Goal: Information Seeking & Learning: Learn about a topic

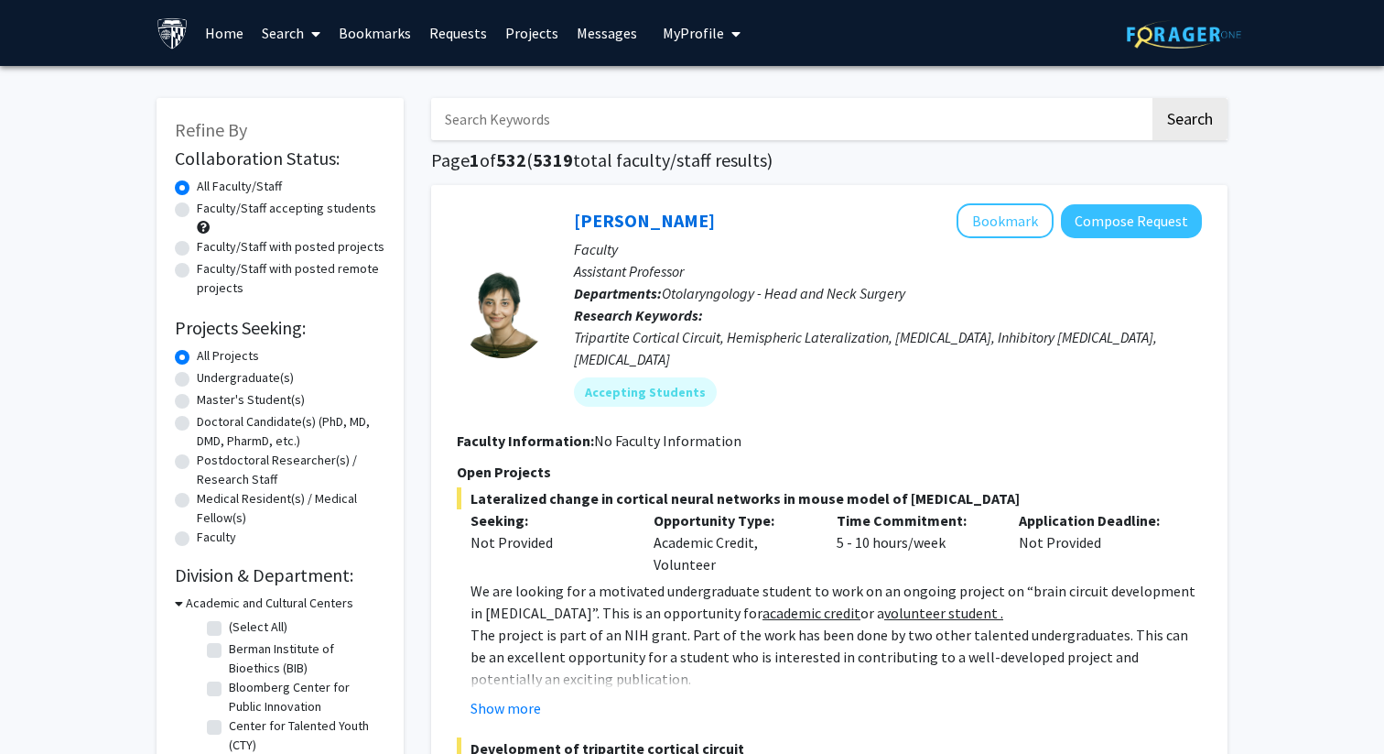
click at [197, 404] on label "Master's Student(s)" at bounding box center [251, 399] width 108 height 19
click at [197, 402] on input "Master's Student(s)" at bounding box center [203, 396] width 12 height 12
radio input "true"
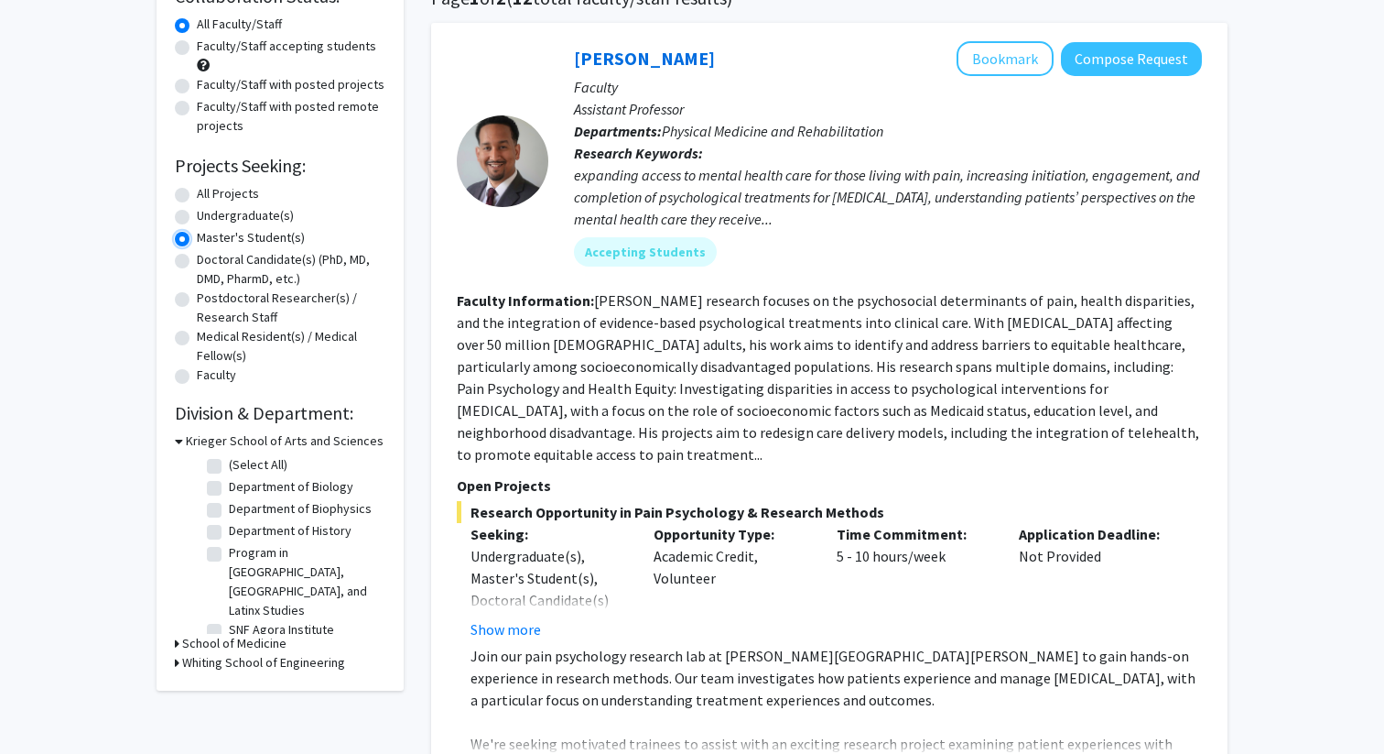
scroll to position [163, 0]
click at [530, 617] on button "Show more" at bounding box center [506, 628] width 71 height 22
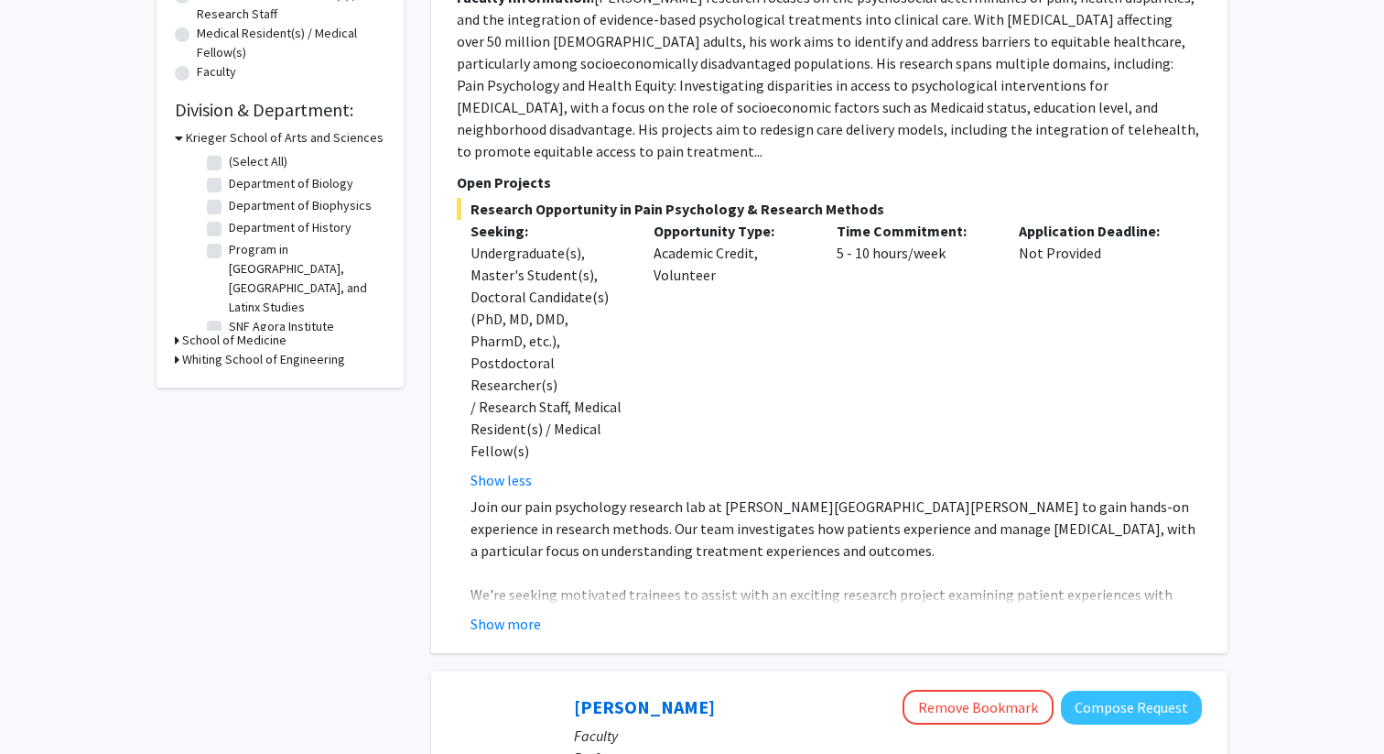
scroll to position [466, 0]
click at [532, 612] on button "Show more" at bounding box center [506, 623] width 71 height 22
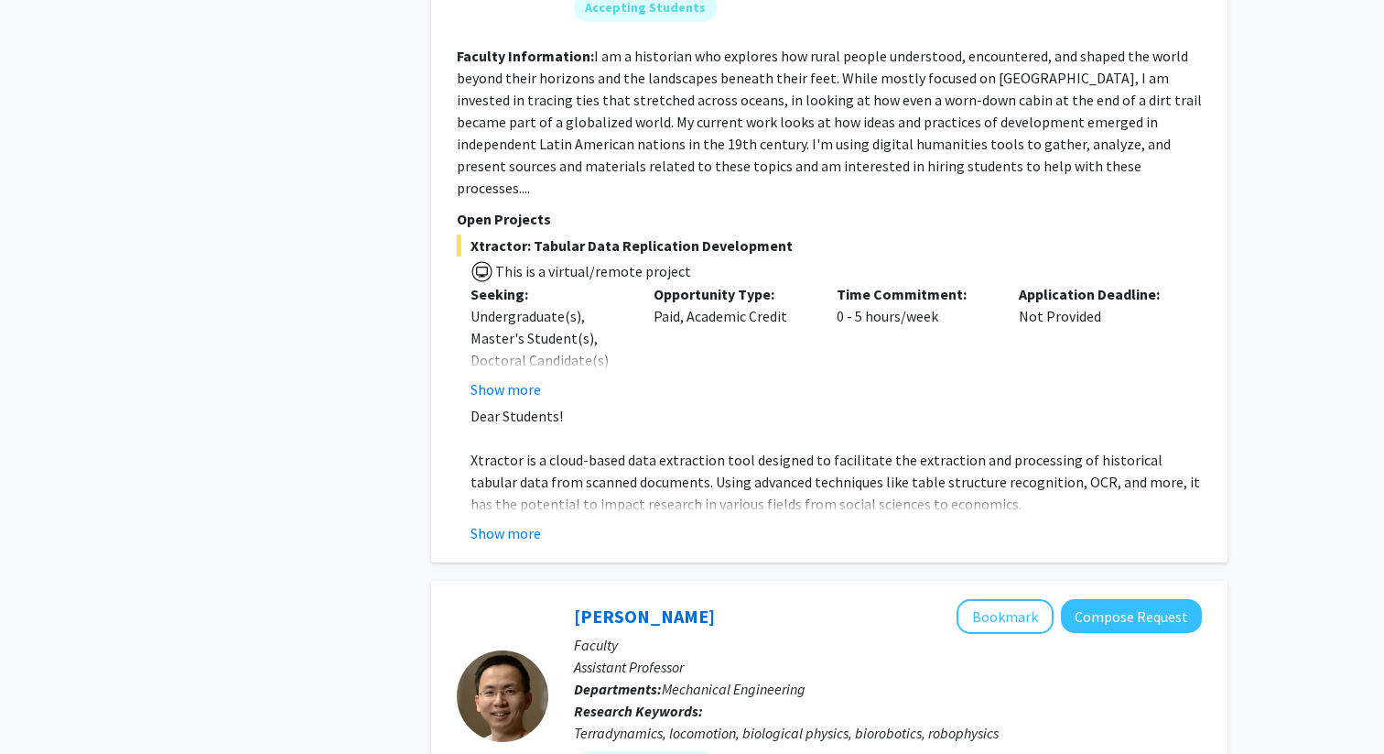
scroll to position [4650, 0]
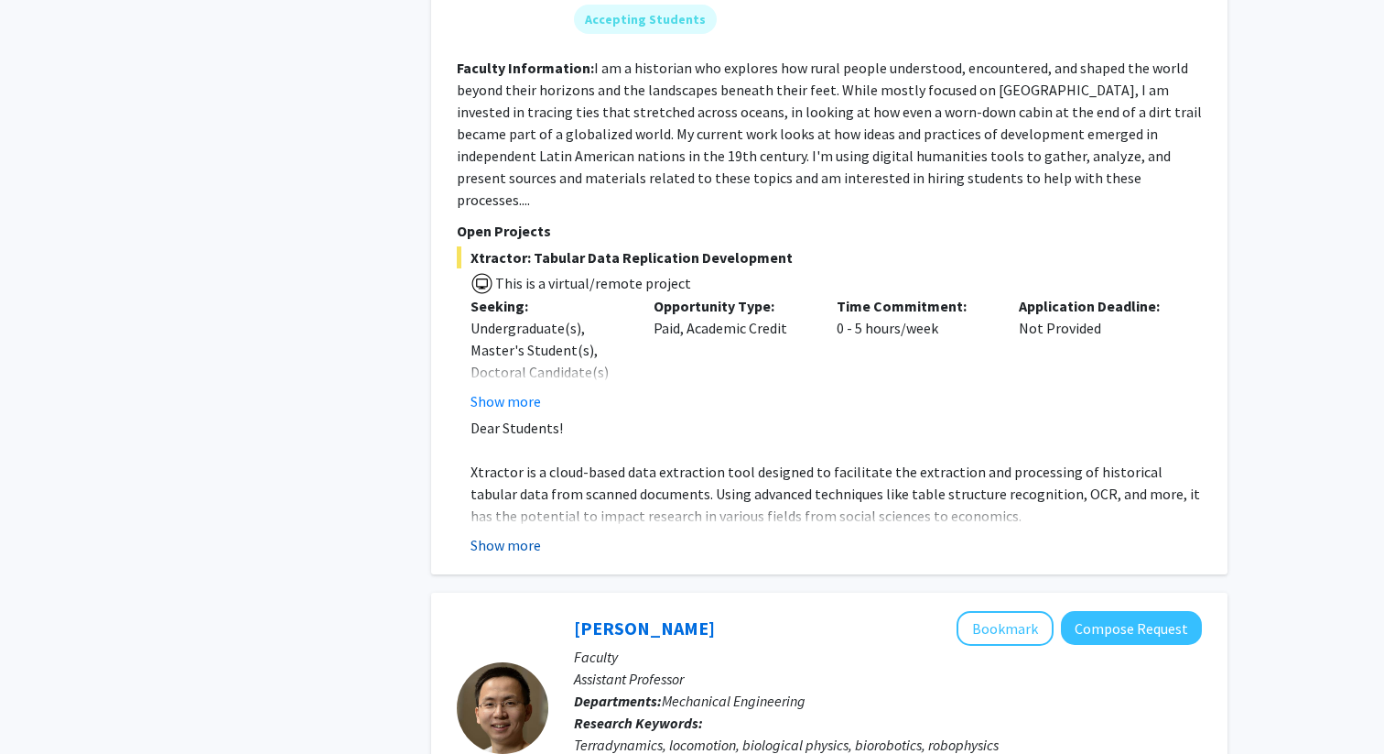
click at [526, 534] on button "Show more" at bounding box center [506, 545] width 71 height 22
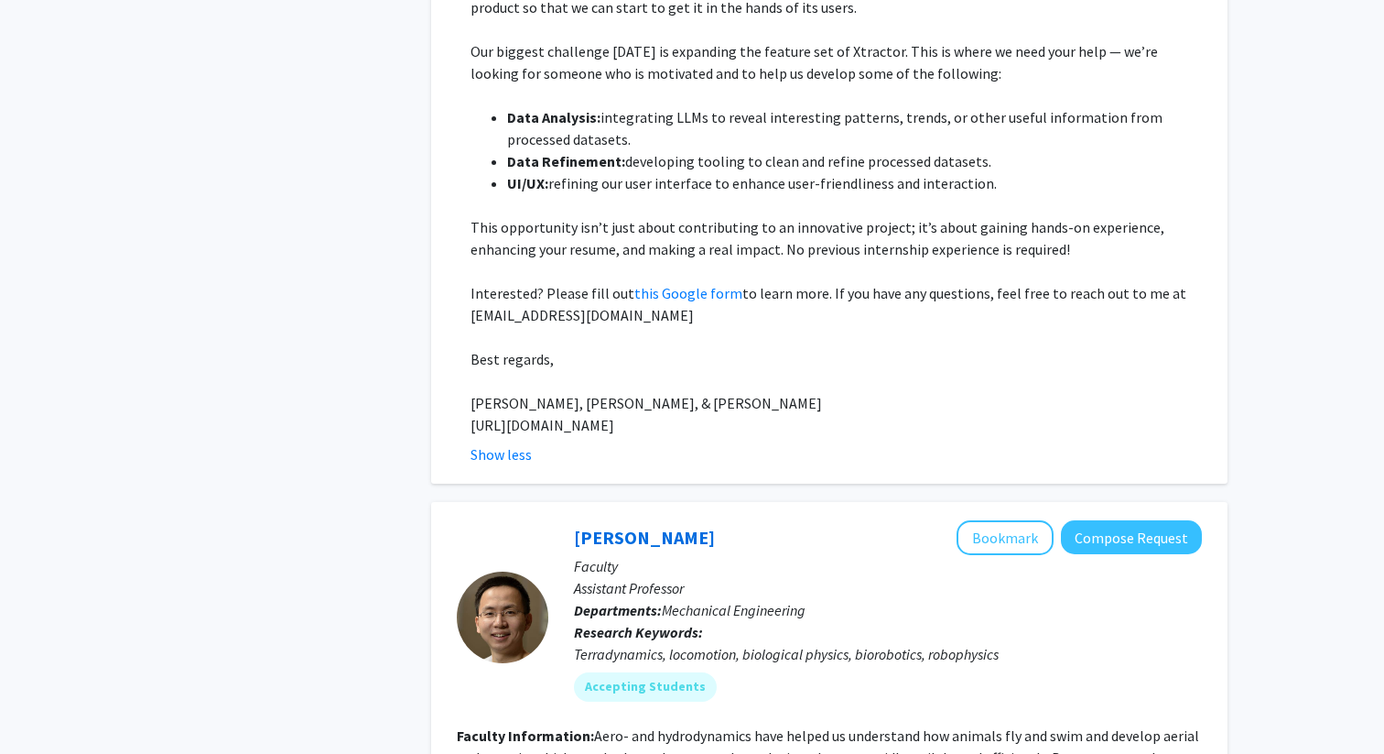
scroll to position [5261, 0]
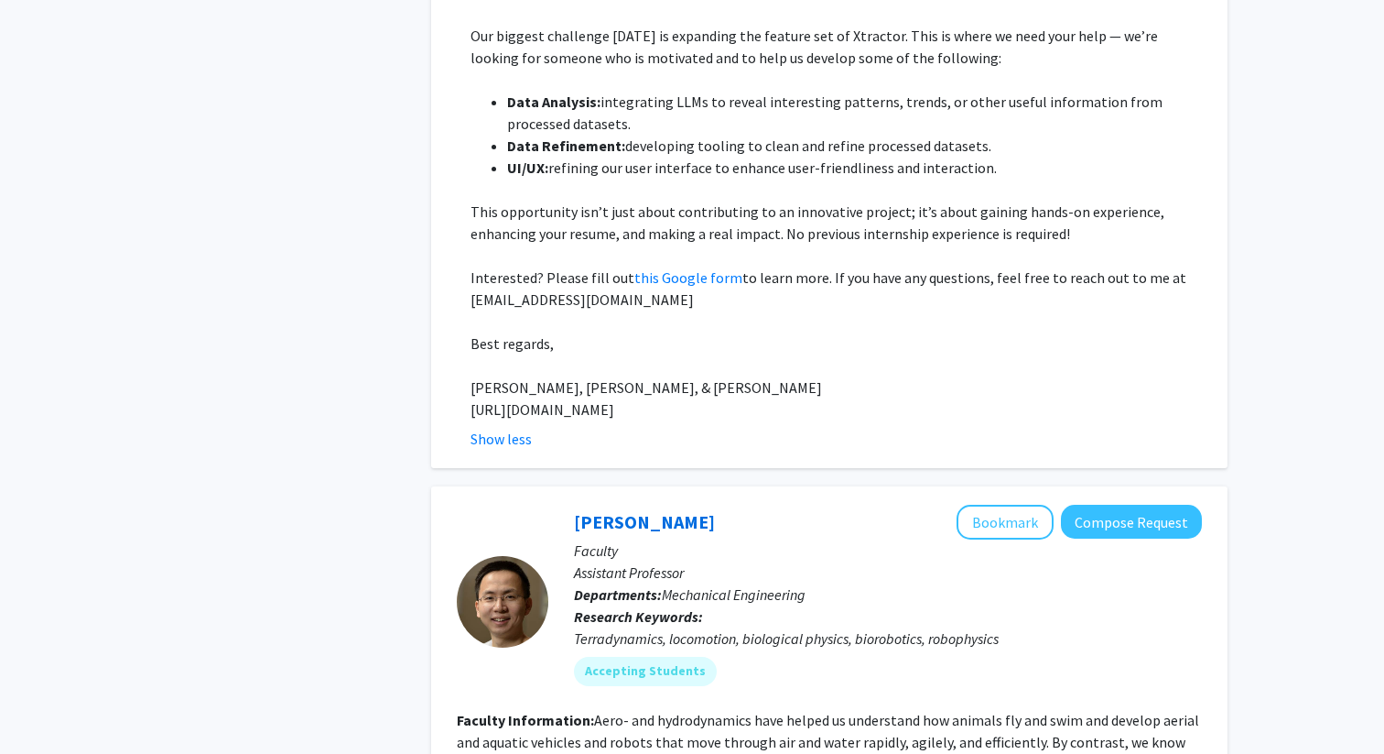
drag, startPoint x: 472, startPoint y: 256, endPoint x: 728, endPoint y: 256, distance: 255.5
click at [729, 398] on p "[URL][DOMAIN_NAME]" at bounding box center [837, 409] width 732 height 22
copy span "[URL][DOMAIN_NAME]"
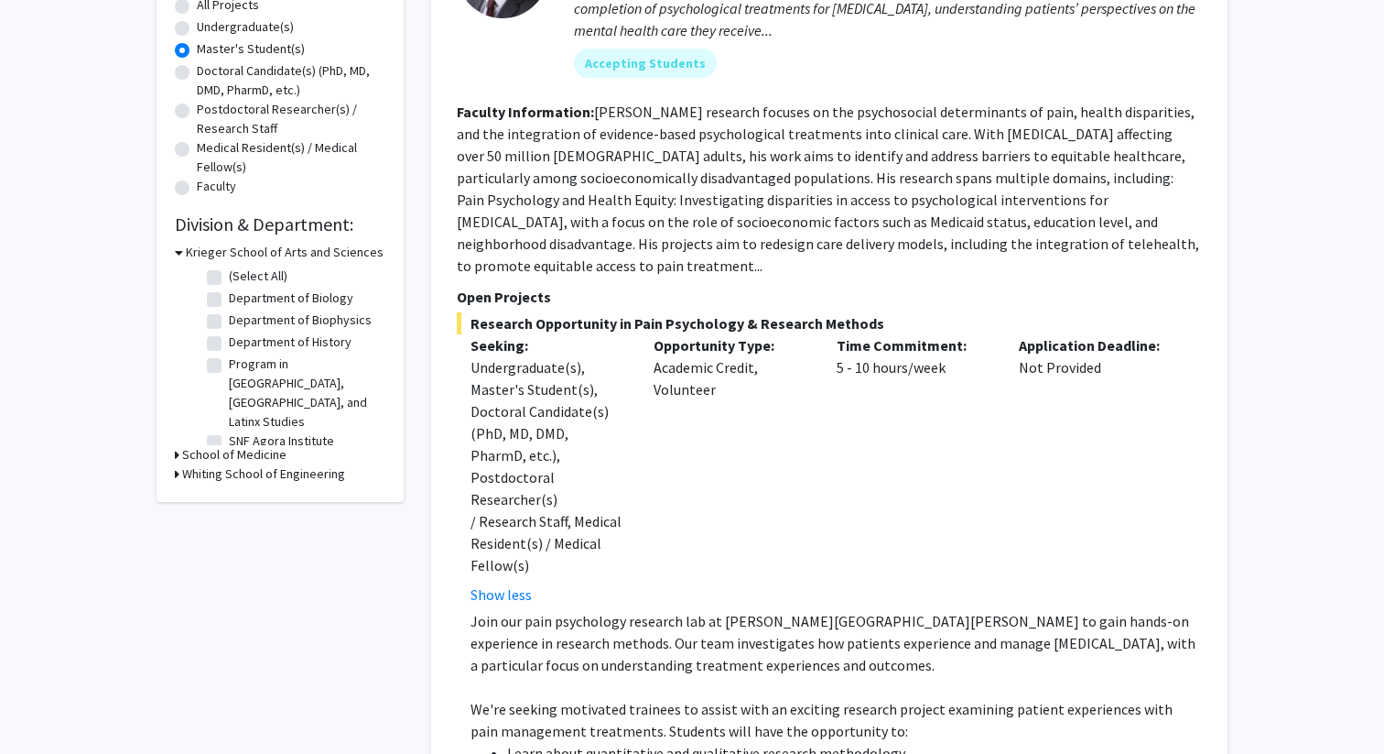
scroll to position [353, 0]
click at [258, 464] on h3 "Whiting School of Engineering" at bounding box center [263, 471] width 163 height 19
click at [258, 464] on h3 "Whiting School of Engineering" at bounding box center [267, 471] width 163 height 19
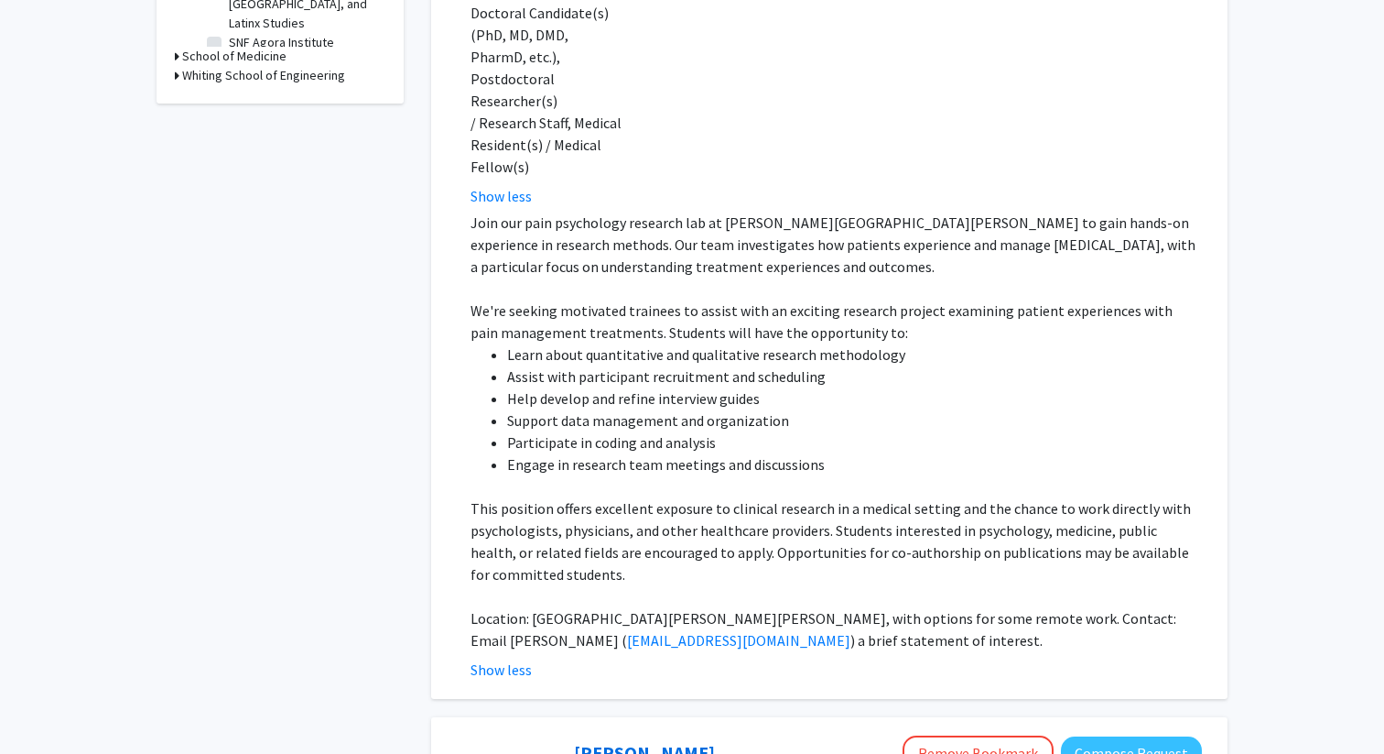
scroll to position [769, 0]
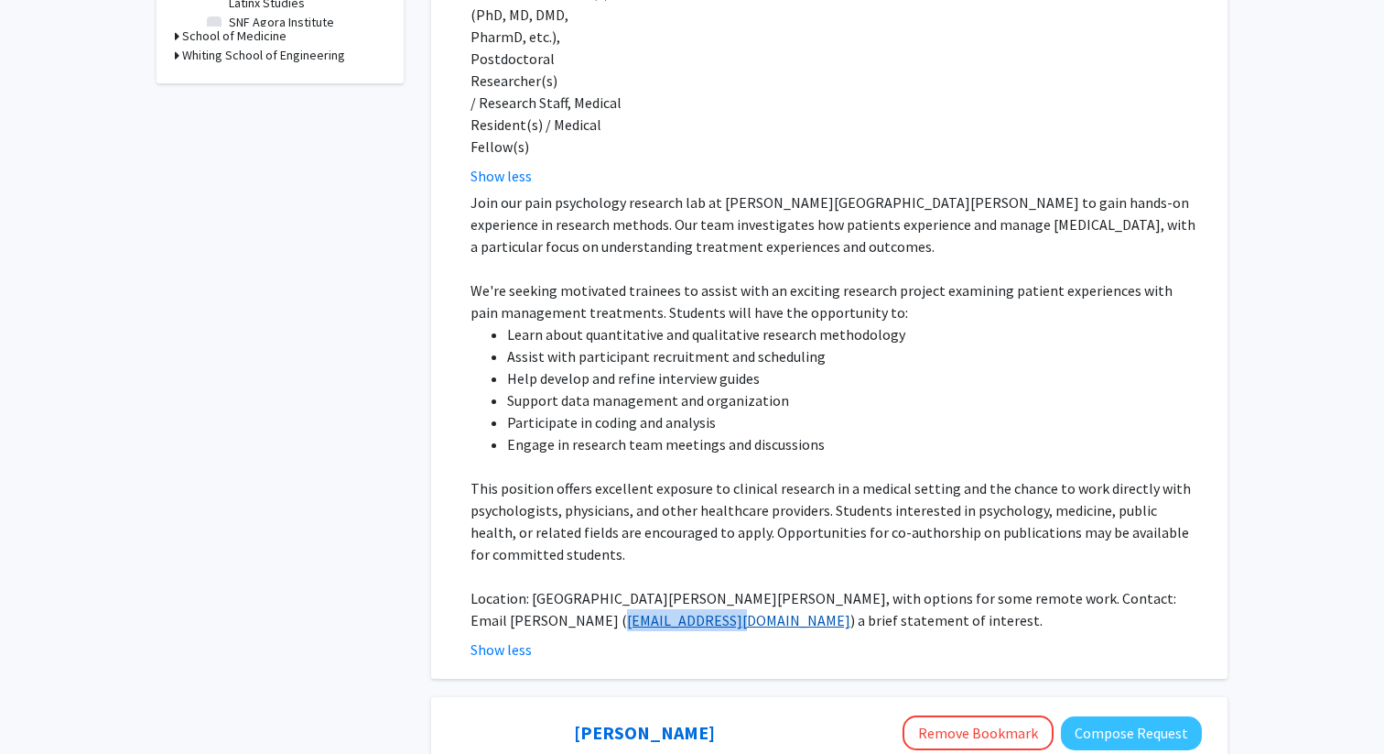
copy link "[EMAIL_ADDRESS][DOMAIN_NAME]"
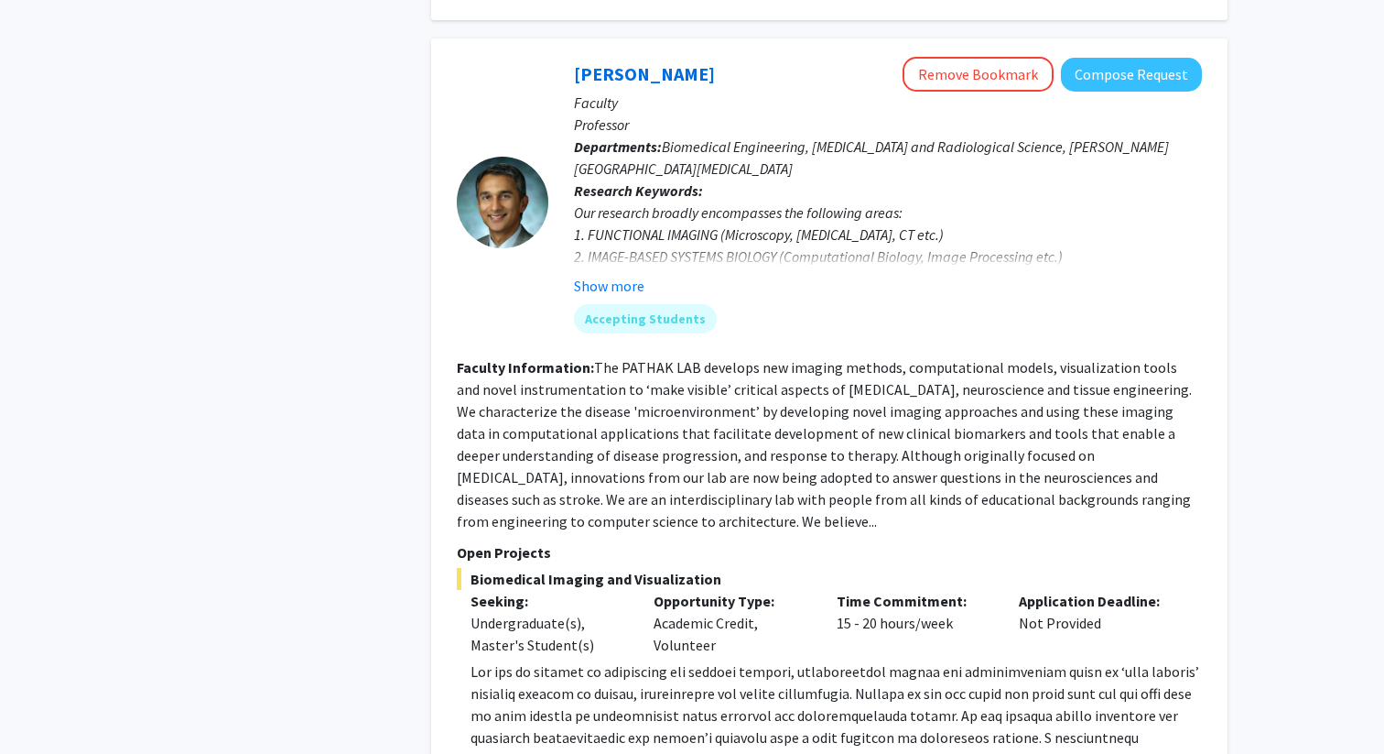
scroll to position [1443, 0]
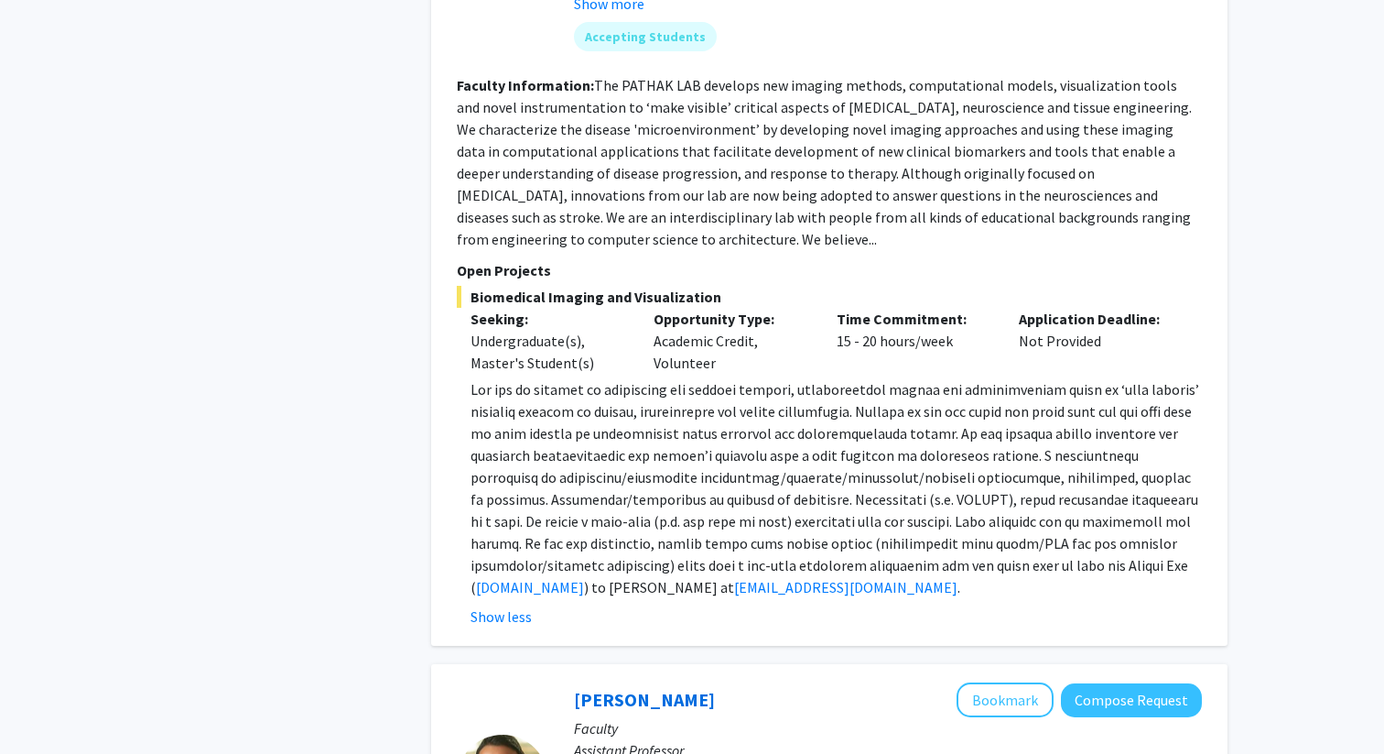
scroll to position [1712, 0]
